Goal: Check status

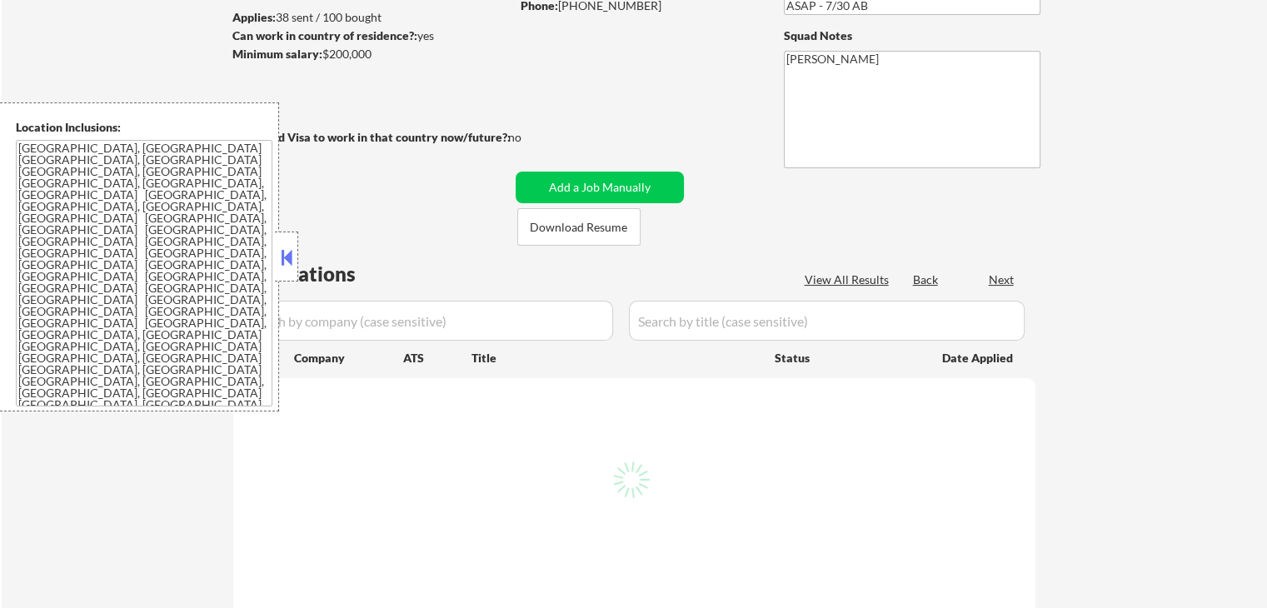
select select ""pending""
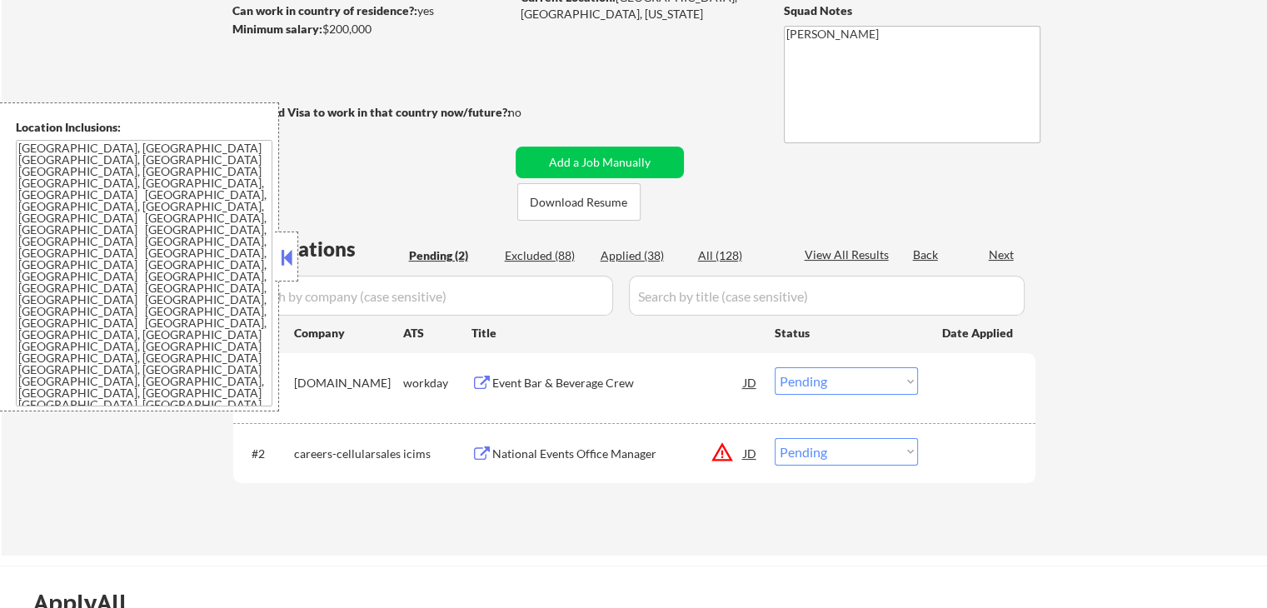
scroll to position [250, 0]
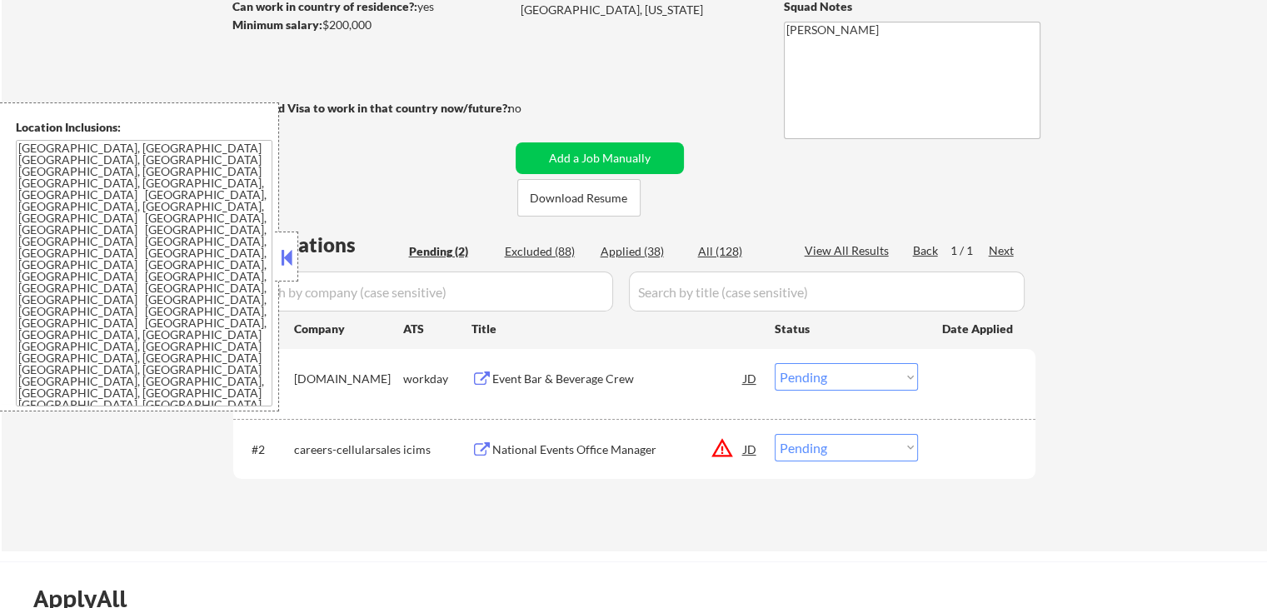
click at [721, 454] on button "warning_amber" at bounding box center [722, 448] width 23 height 23
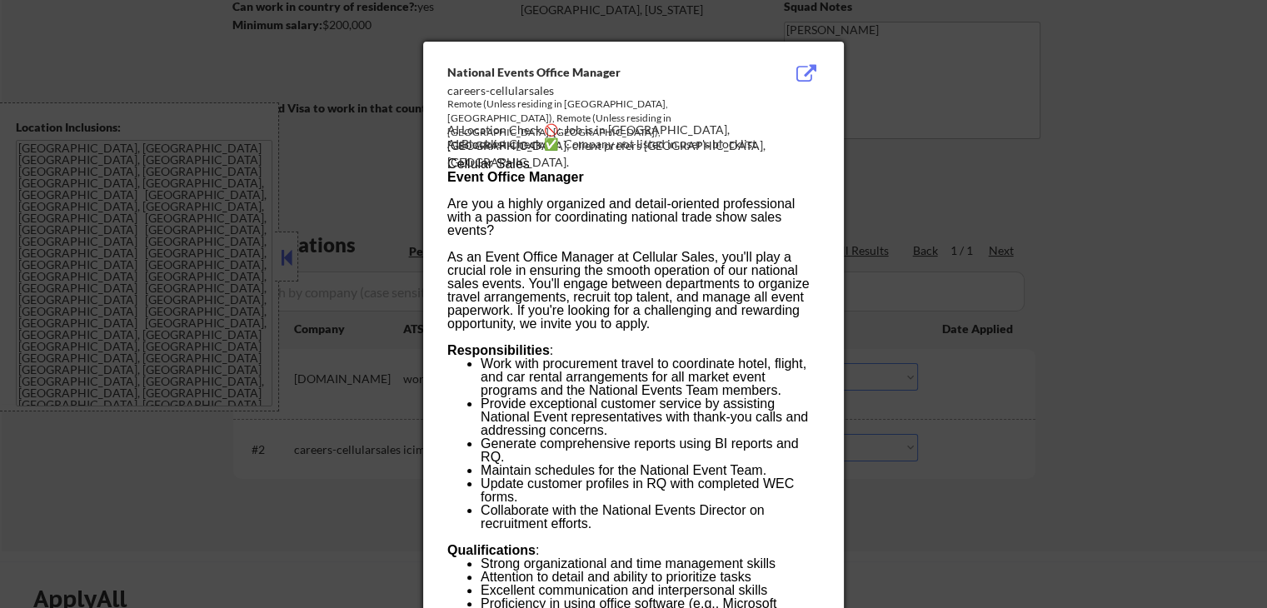
click at [1050, 231] on div at bounding box center [633, 304] width 1267 height 608
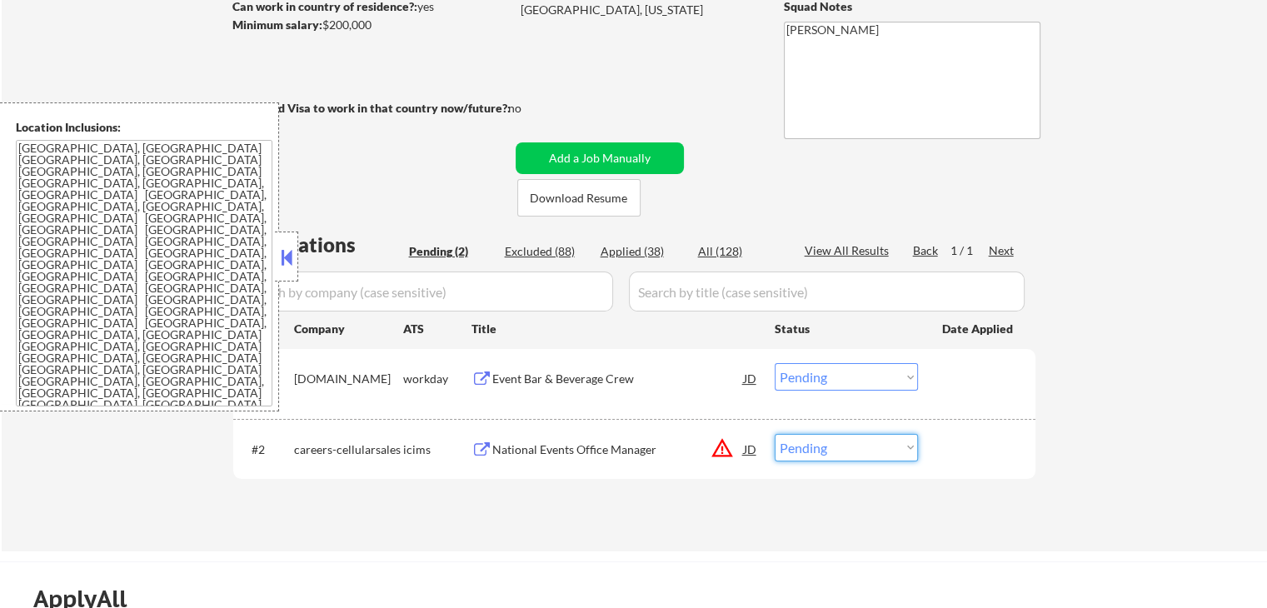
click at [826, 448] on select "Choose an option... Pending Applied Excluded (Questions) Excluded (Expired) Exc…" at bounding box center [846, 447] width 143 height 27
select select ""excluded__location_""
click at [775, 434] on select "Choose an option... Pending Applied Excluded (Questions) Excluded (Expired) Exc…" at bounding box center [846, 447] width 143 height 27
click at [482, 381] on button at bounding box center [482, 380] width 21 height 16
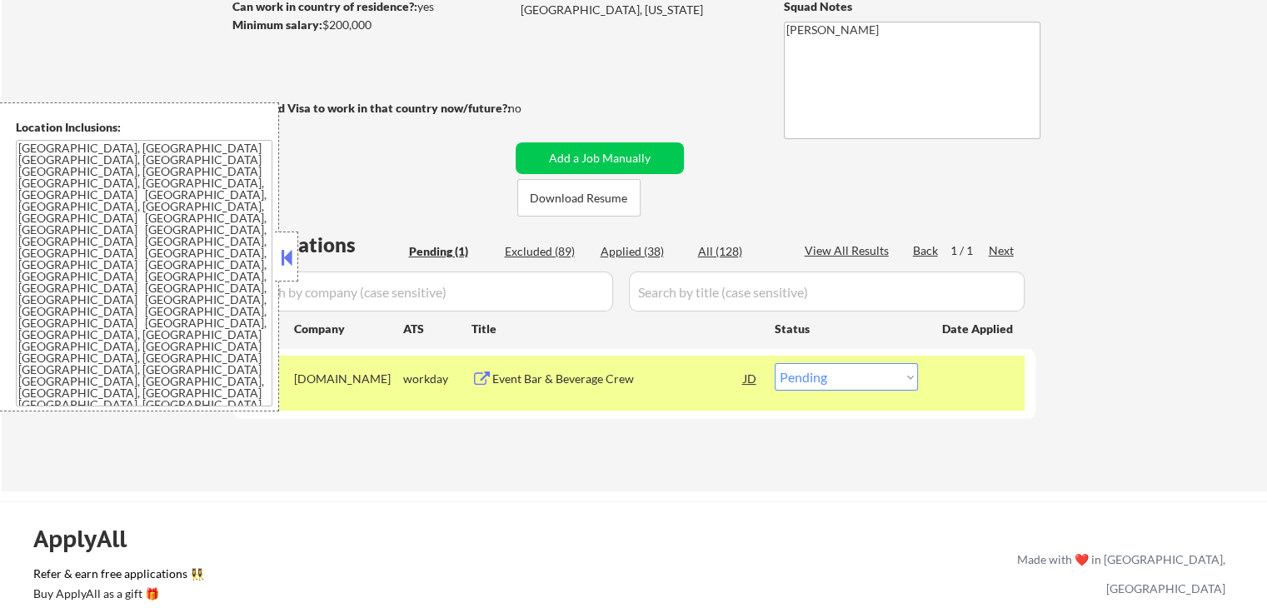
click at [875, 367] on select "Choose an option... Pending Applied Excluded (Questions) Excluded (Expired) Exc…" at bounding box center [846, 376] width 143 height 27
select select ""applied""
click at [775, 363] on select "Choose an option... Pending Applied Excluded (Questions) Excluded (Expired) Exc…" at bounding box center [846, 376] width 143 height 27
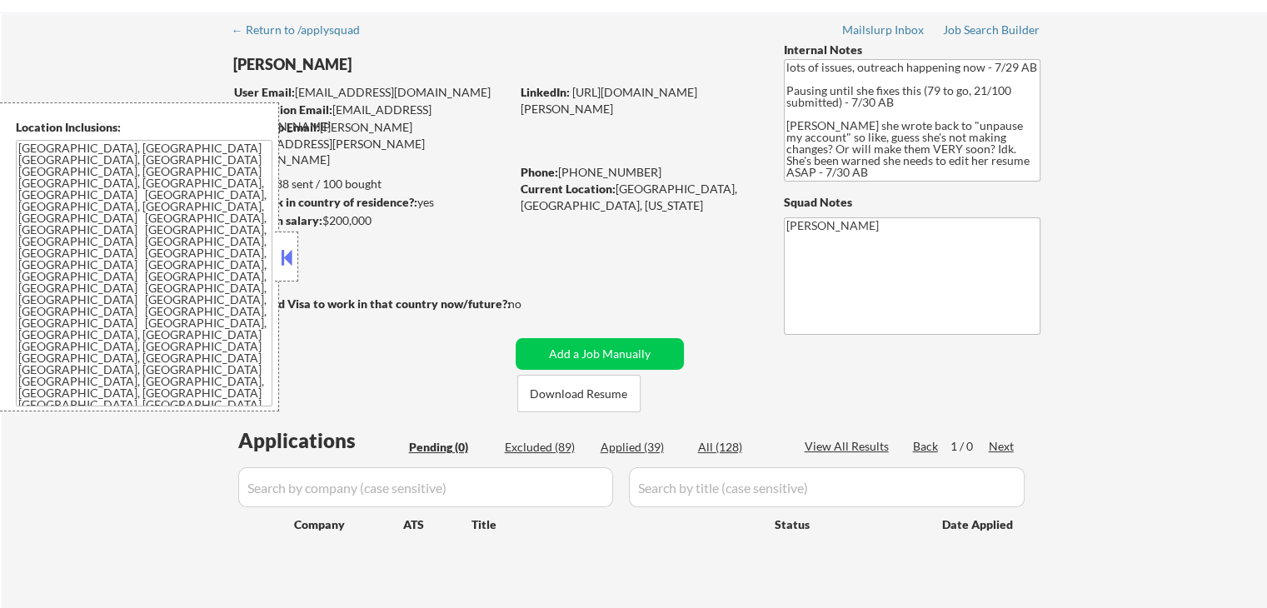
scroll to position [0, 0]
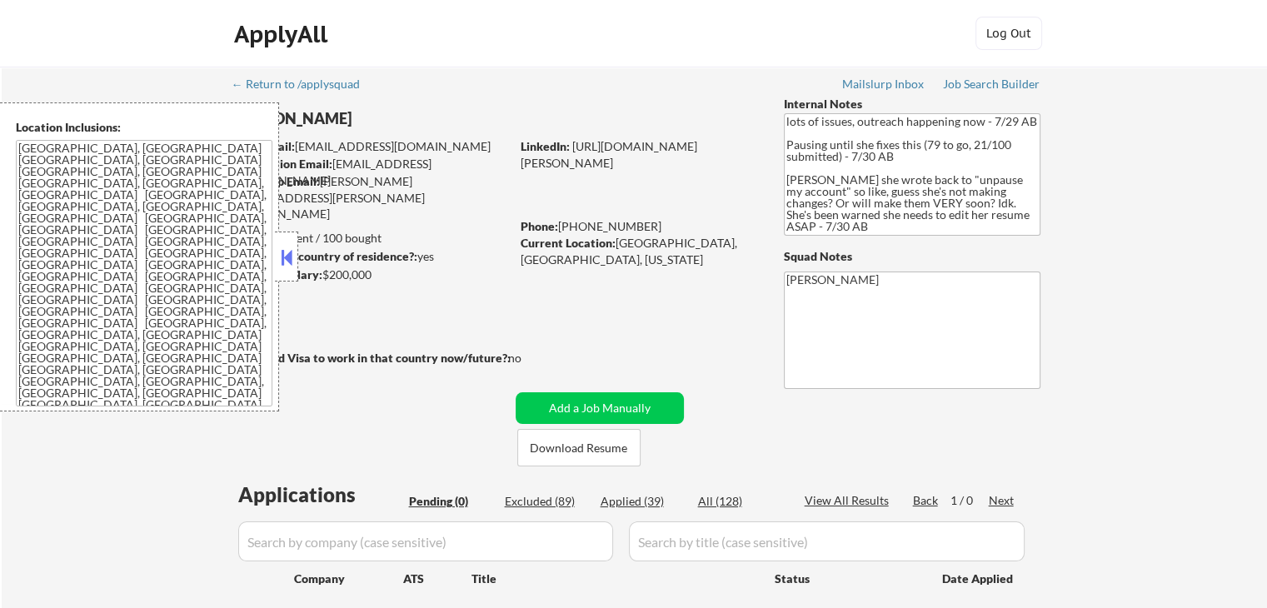
click at [517, 304] on div "← Return to /applysquad Mailslurp Inbox Job Search Builder [PERSON_NAME] User E…" at bounding box center [634, 363] width 831 height 592
click at [464, 287] on div "← Return to /applysquad Mailslurp Inbox Job Search Builder [PERSON_NAME] User E…" at bounding box center [634, 363] width 831 height 592
